Goal: Transaction & Acquisition: Book appointment/travel/reservation

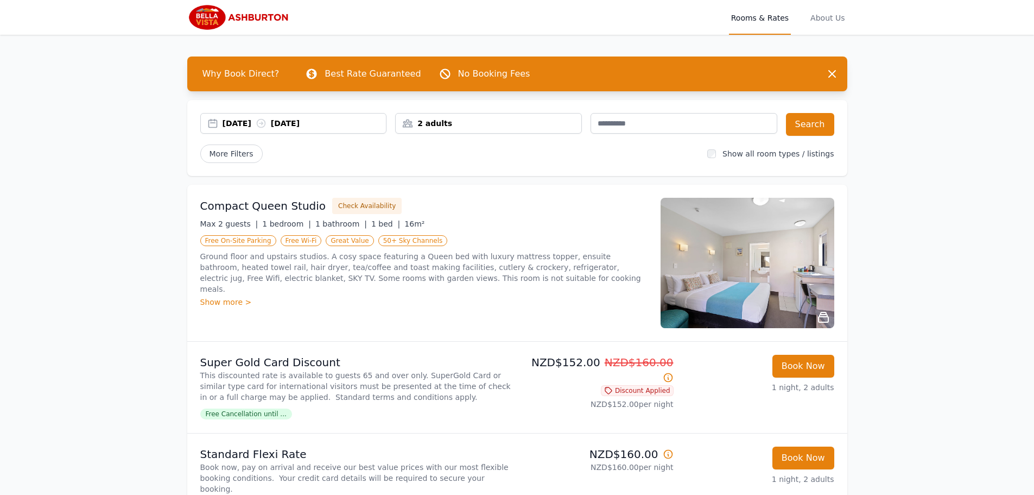
click at [312, 123] on div "[DATE] [DATE]" at bounding box center [305, 123] width 164 height 11
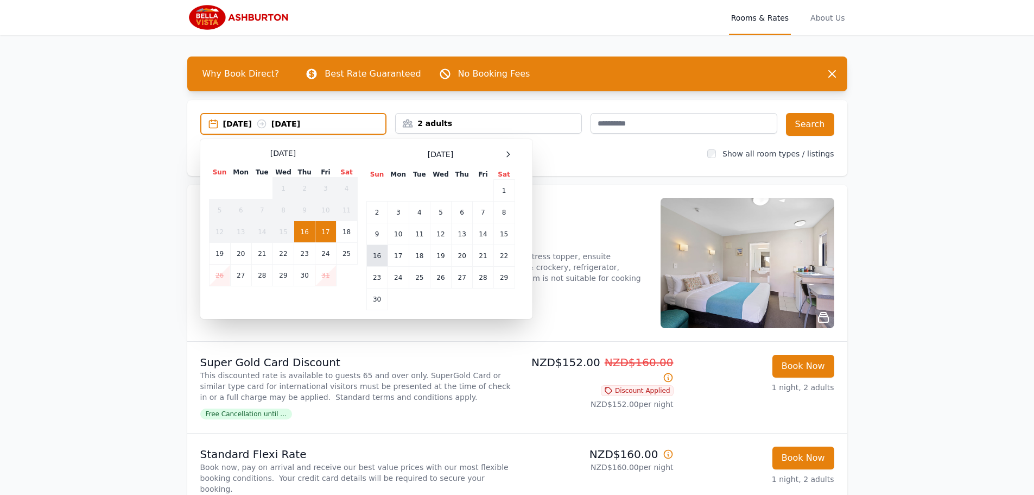
click at [378, 254] on td "16" at bounding box center [376, 256] width 21 height 22
drag, startPoint x: 428, startPoint y: 122, endPoint x: 432, endPoint y: 130, distance: 9.2
click at [428, 122] on div "2 adults" at bounding box center [489, 123] width 186 height 11
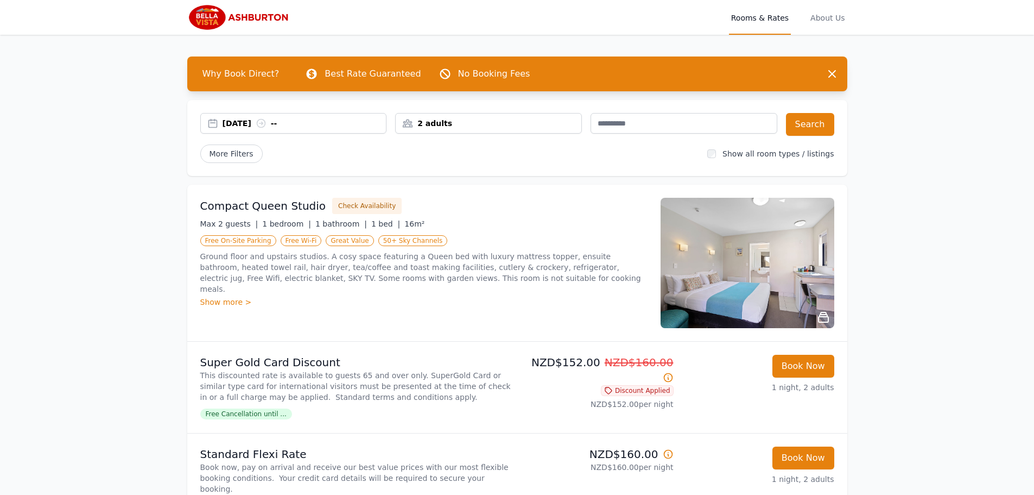
click at [311, 119] on div "[DATE] --" at bounding box center [305, 123] width 164 height 11
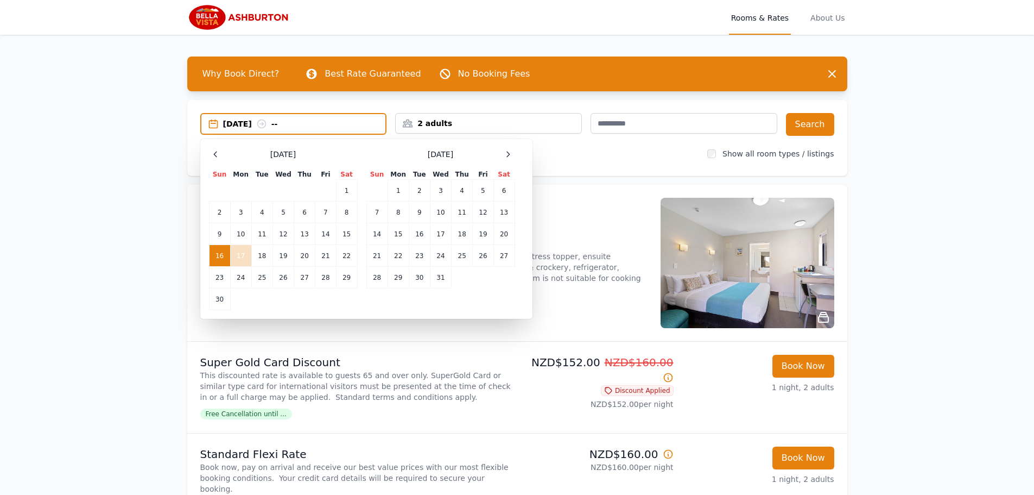
click at [243, 258] on td "17" at bounding box center [240, 256] width 21 height 22
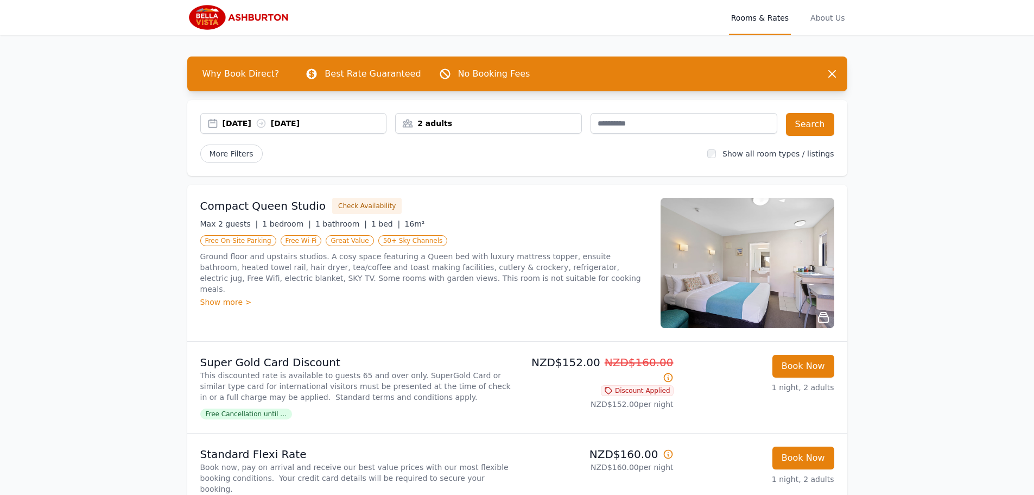
click at [476, 129] on div "2 adults" at bounding box center [488, 123] width 187 height 21
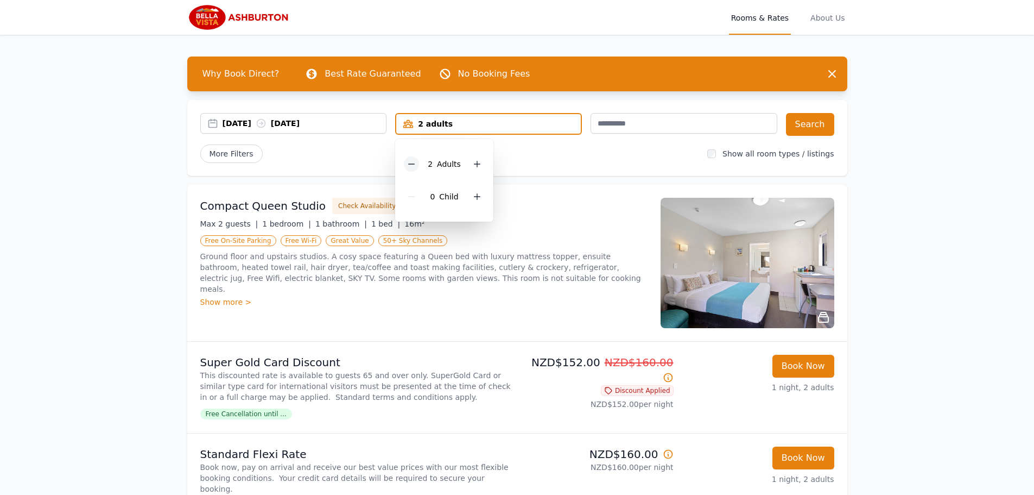
click at [408, 165] on div at bounding box center [411, 163] width 15 height 15
click at [829, 122] on button "Search" at bounding box center [810, 124] width 48 height 23
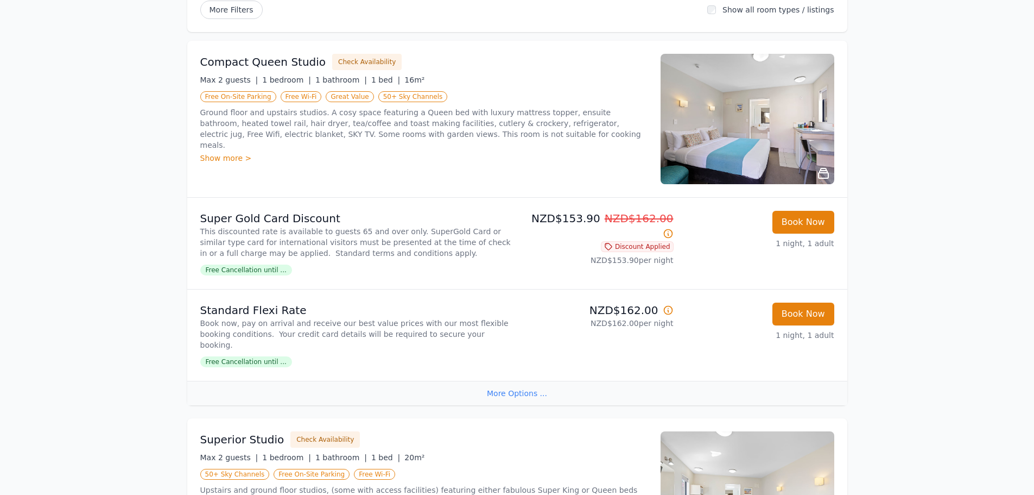
scroll to position [163, 0]
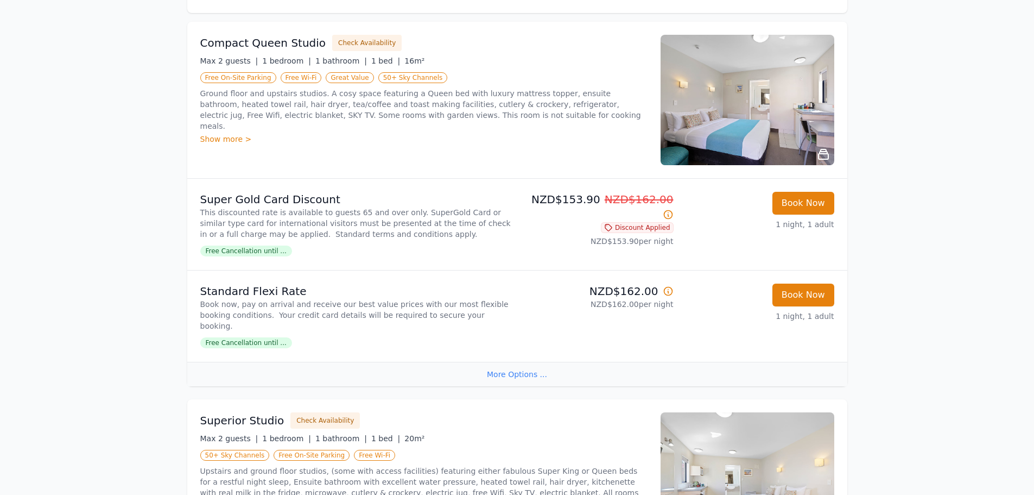
click at [754, 108] on img at bounding box center [748, 100] width 174 height 130
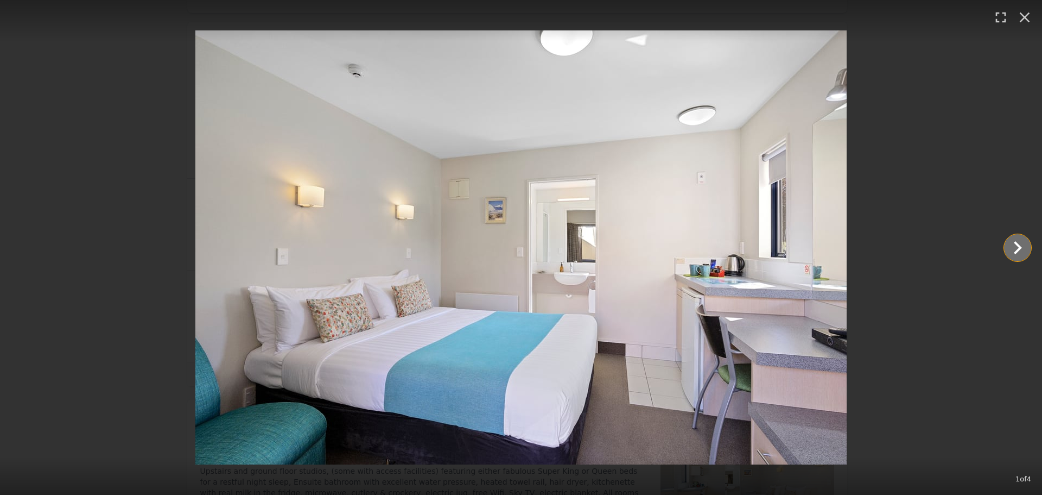
click at [1016, 249] on icon "Show slide 2 of 4" at bounding box center [1018, 248] width 26 height 26
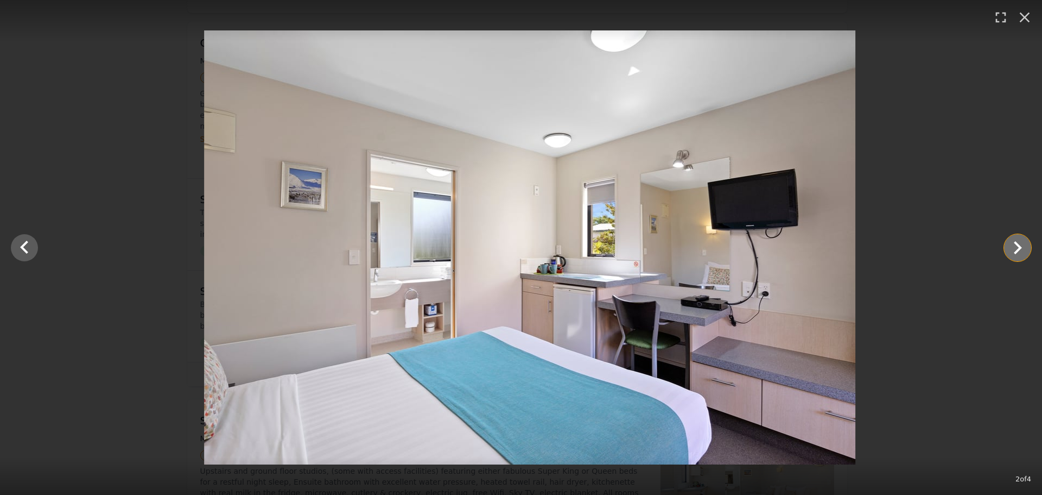
click at [1015, 246] on icon "Show slide 3 of 4" at bounding box center [1018, 248] width 26 height 26
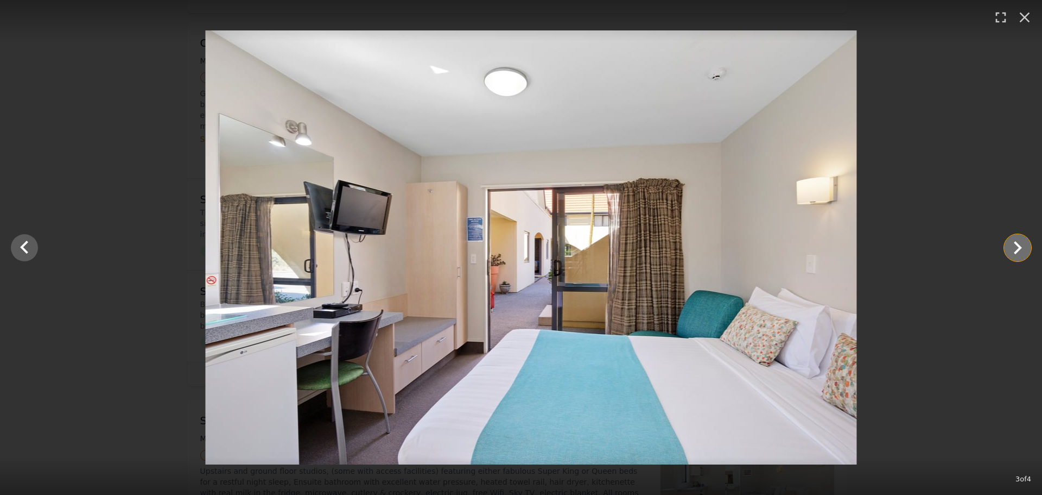
click at [1015, 246] on icon "Show slide 4 of 4" at bounding box center [1018, 248] width 26 height 26
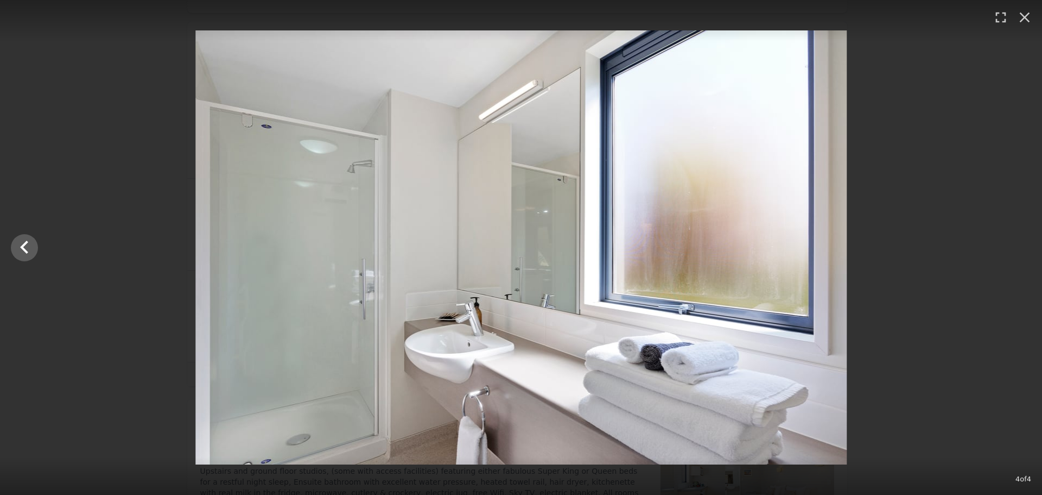
click at [1013, 223] on div at bounding box center [521, 247] width 1042 height 434
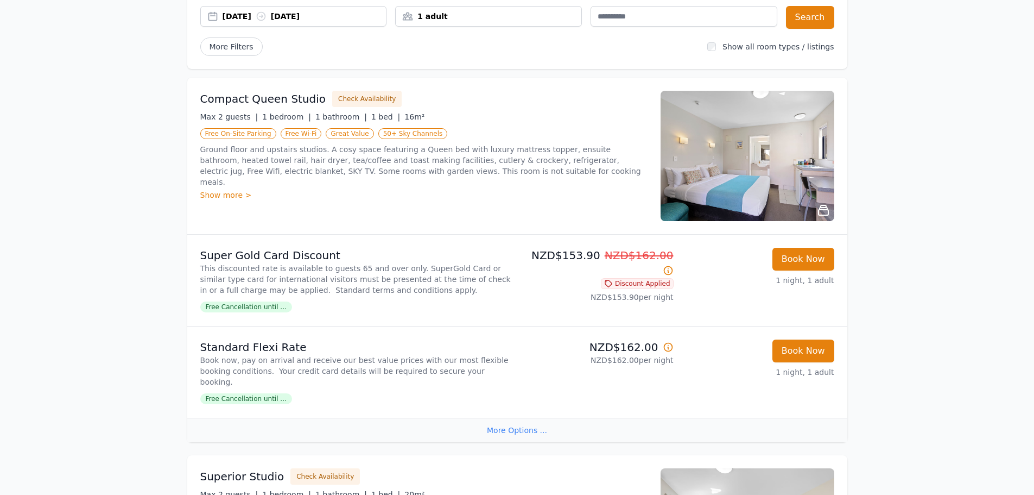
scroll to position [54, 0]
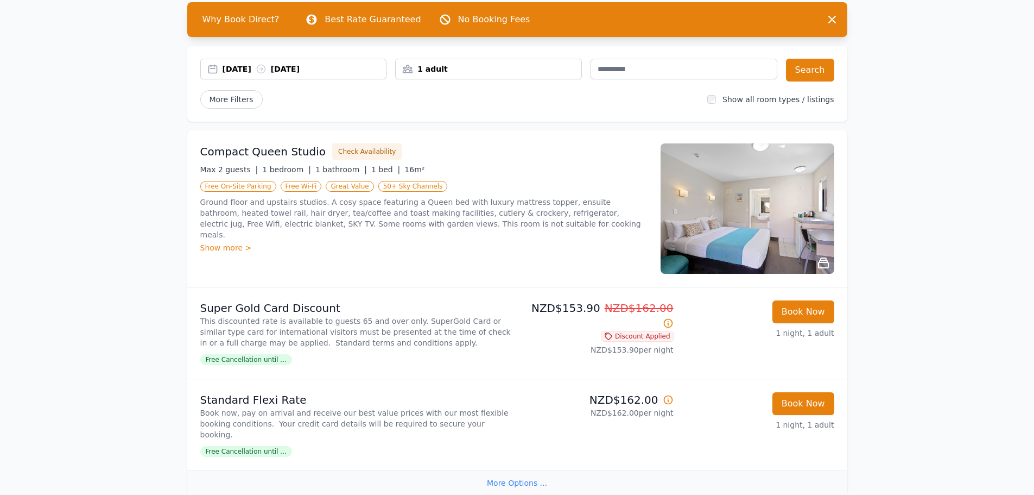
click at [757, 224] on img at bounding box center [748, 208] width 174 height 130
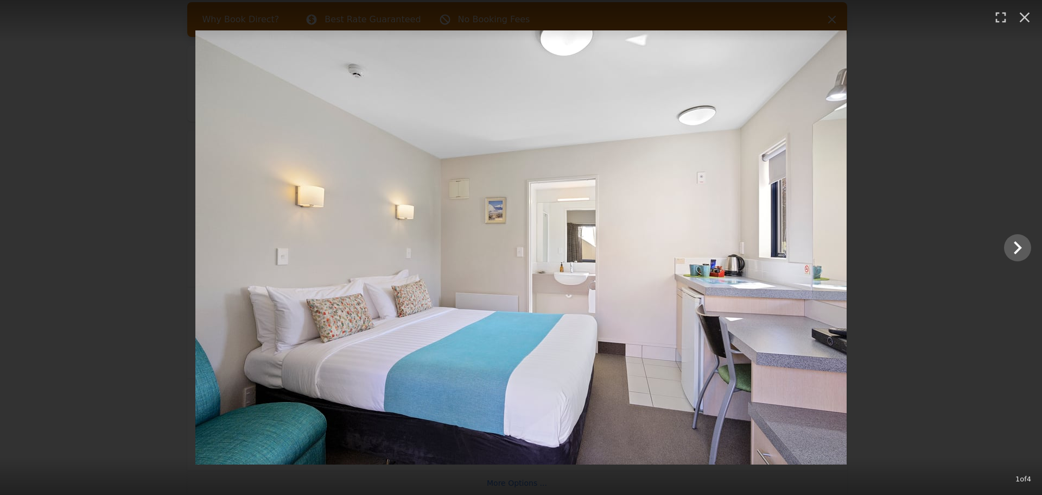
drag, startPoint x: 1002, startPoint y: 31, endPoint x: 1014, endPoint y: 16, distance: 18.6
click at [1003, 29] on div at bounding box center [521, 20] width 1042 height 41
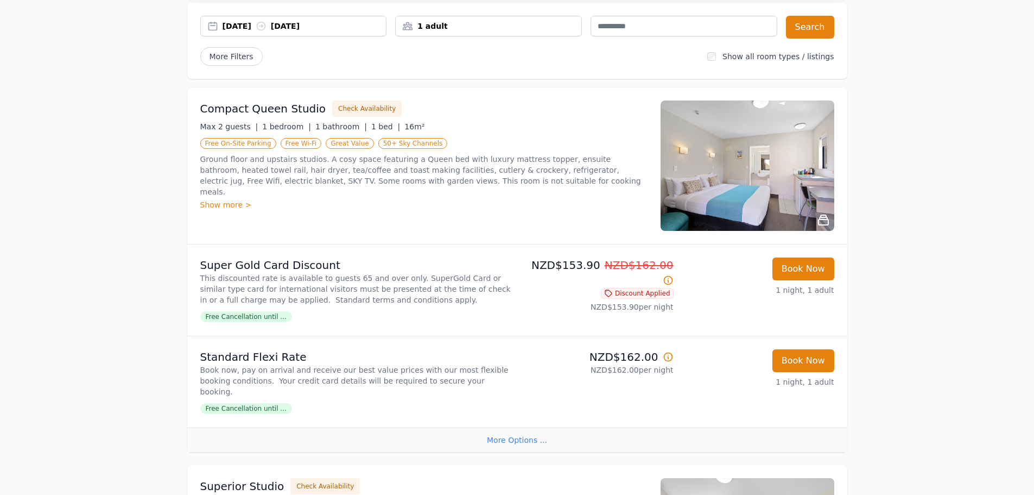
scroll to position [0, 0]
